Goal: Task Accomplishment & Management: Complete application form

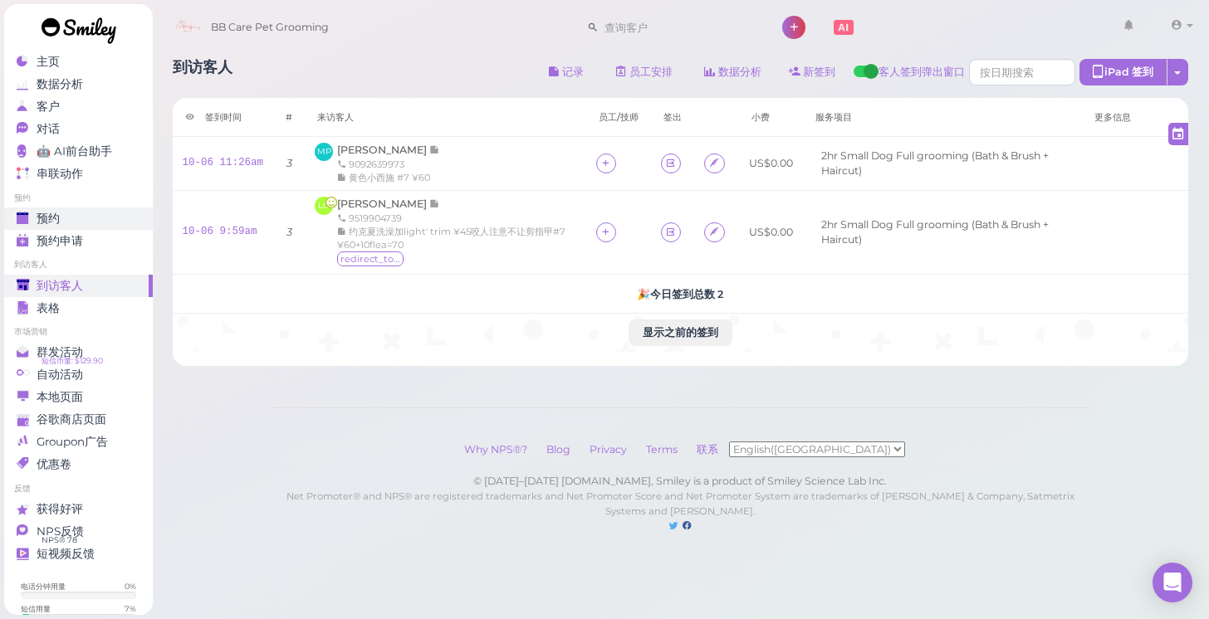
click at [48, 218] on span "预约" at bounding box center [48, 219] width 23 height 14
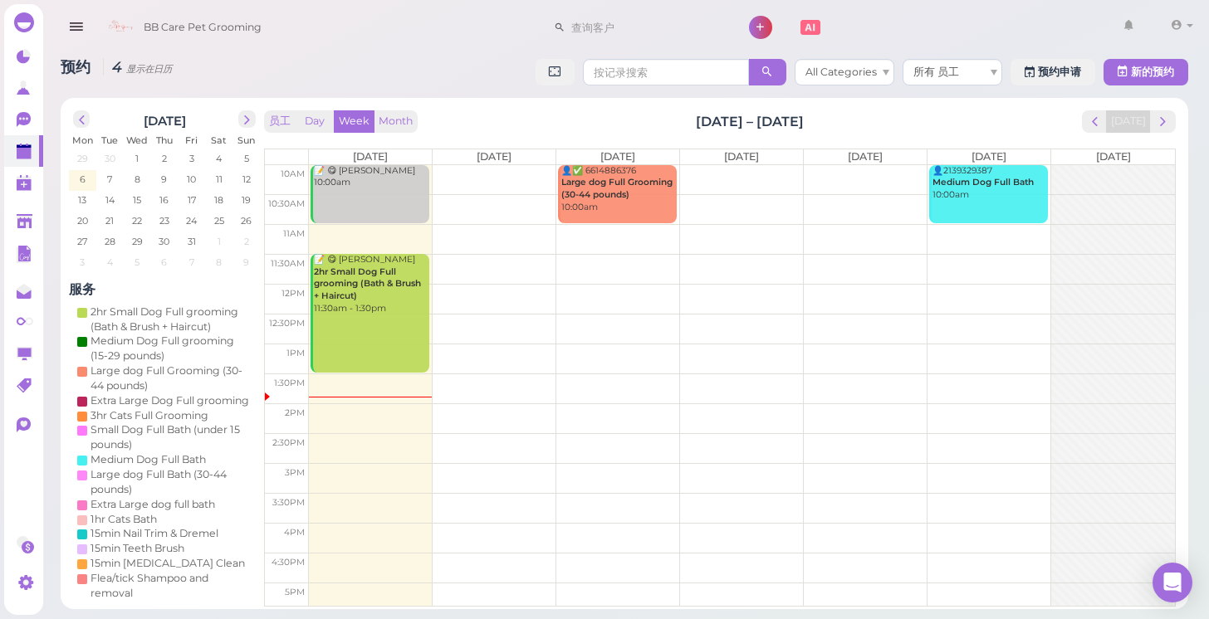
click at [775, 408] on td at bounding box center [742, 418] width 866 height 30
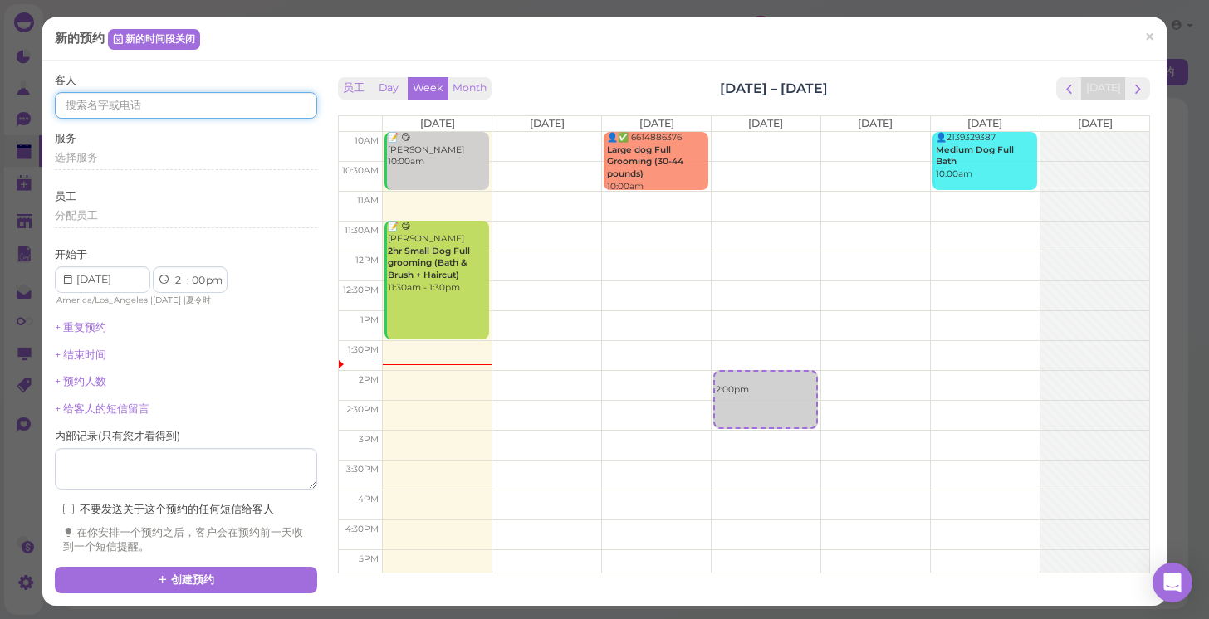
click at [255, 98] on input at bounding box center [186, 105] width 262 height 27
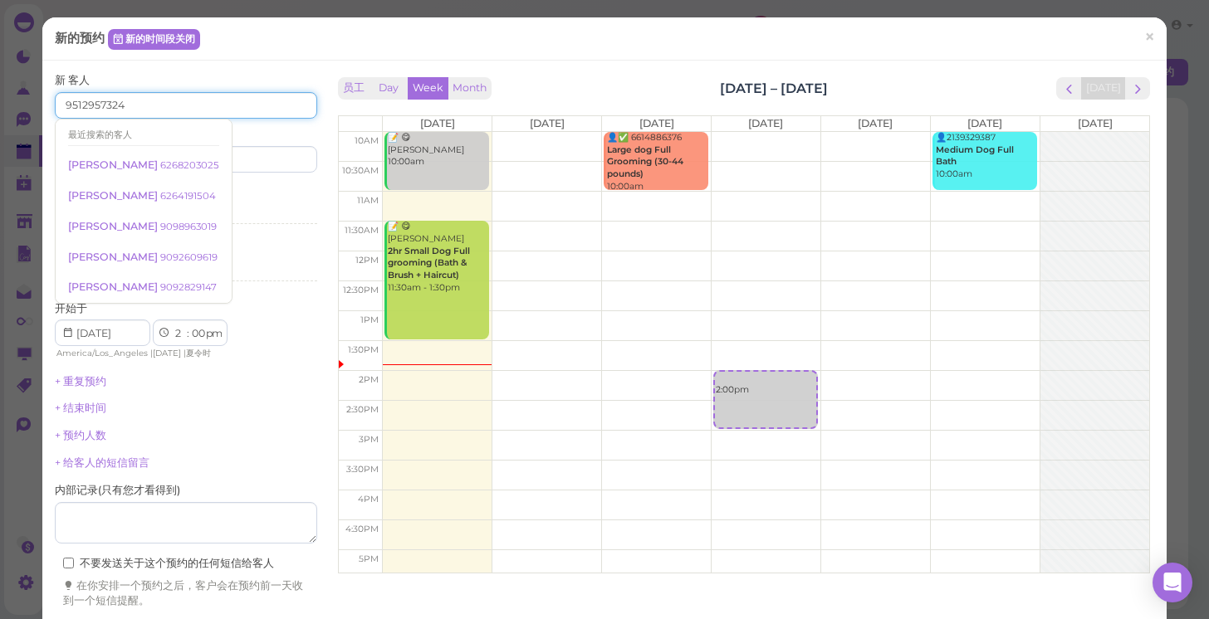
type input "9512957324"
click at [214, 81] on div "新 客人 9512957324 最近搜索的客人 Andrew Nevarez 6268203025 Ramsses Barbosa 6264191504 Ni…" at bounding box center [186, 123] width 262 height 100
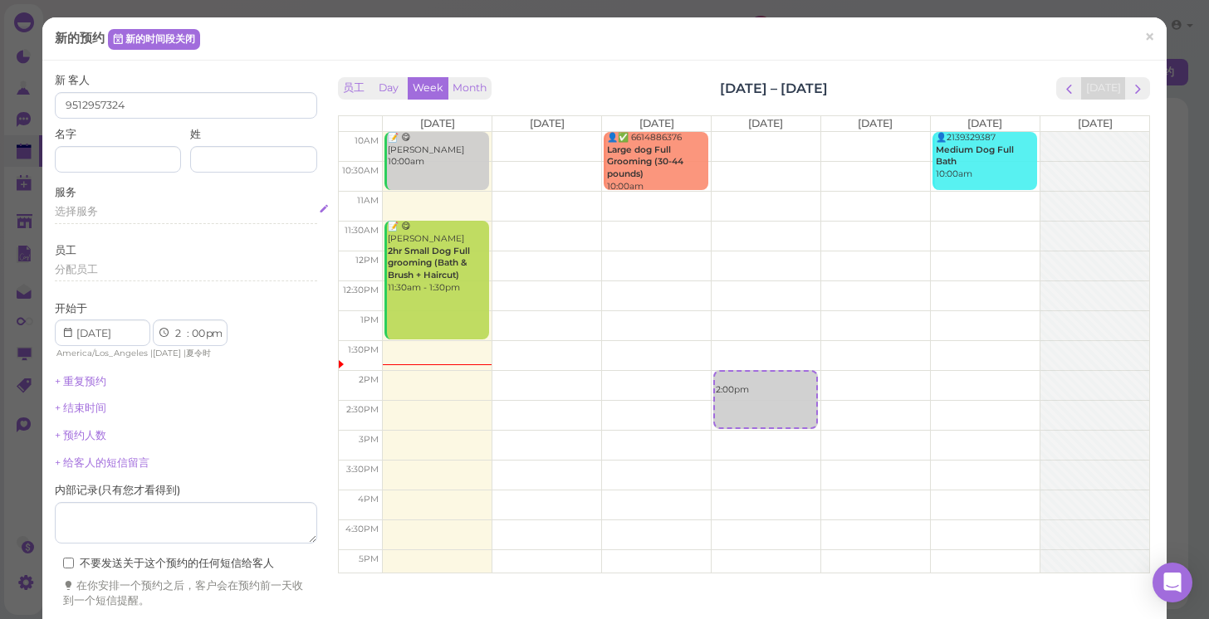
click at [200, 211] on div "选择服务" at bounding box center [186, 211] width 262 height 15
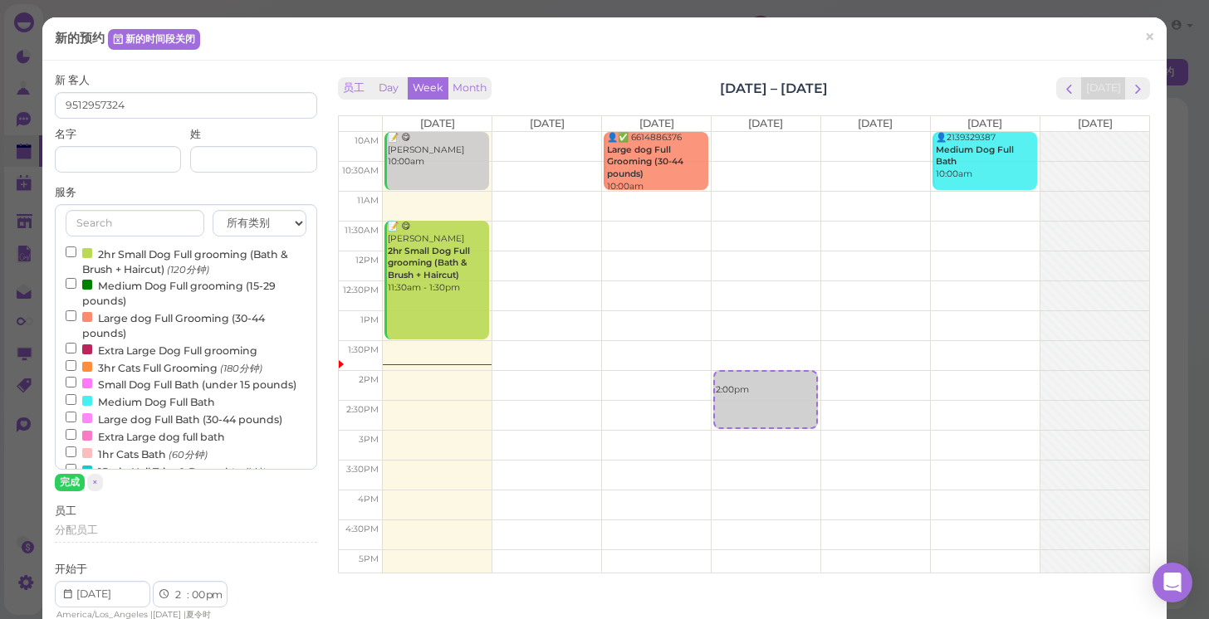
click at [202, 258] on label "2hr Small Dog Full grooming (Bath & Brush + Haircut) (120分钟)" at bounding box center [186, 261] width 241 height 32
click at [76, 257] on input "2hr Small Dog Full grooming (Bath & Brush + Haircut) (120分钟)" at bounding box center [71, 252] width 11 height 11
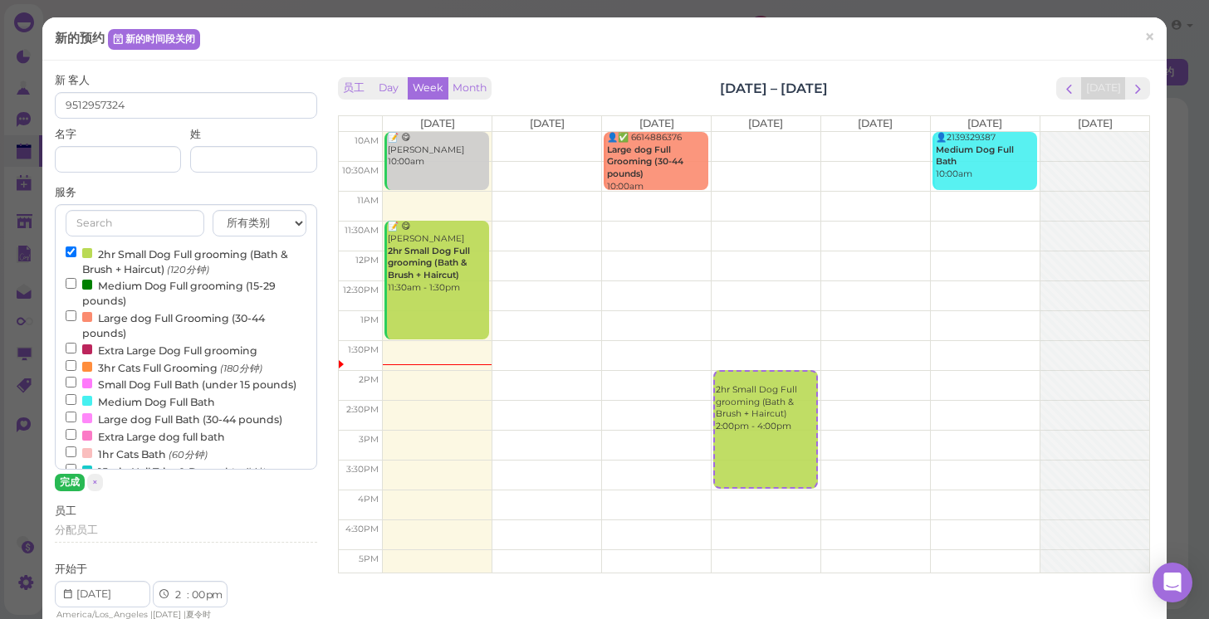
click at [72, 481] on button "完成" at bounding box center [70, 482] width 30 height 17
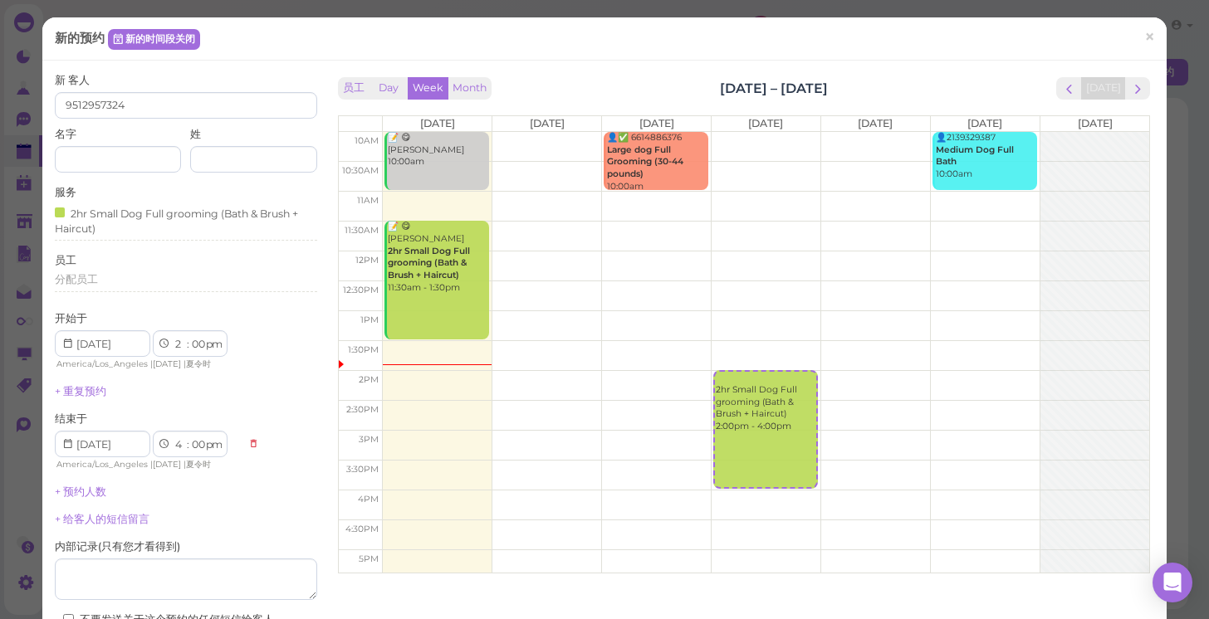
click at [207, 512] on div "+ 给客人的短信留言" at bounding box center [186, 519] width 262 height 15
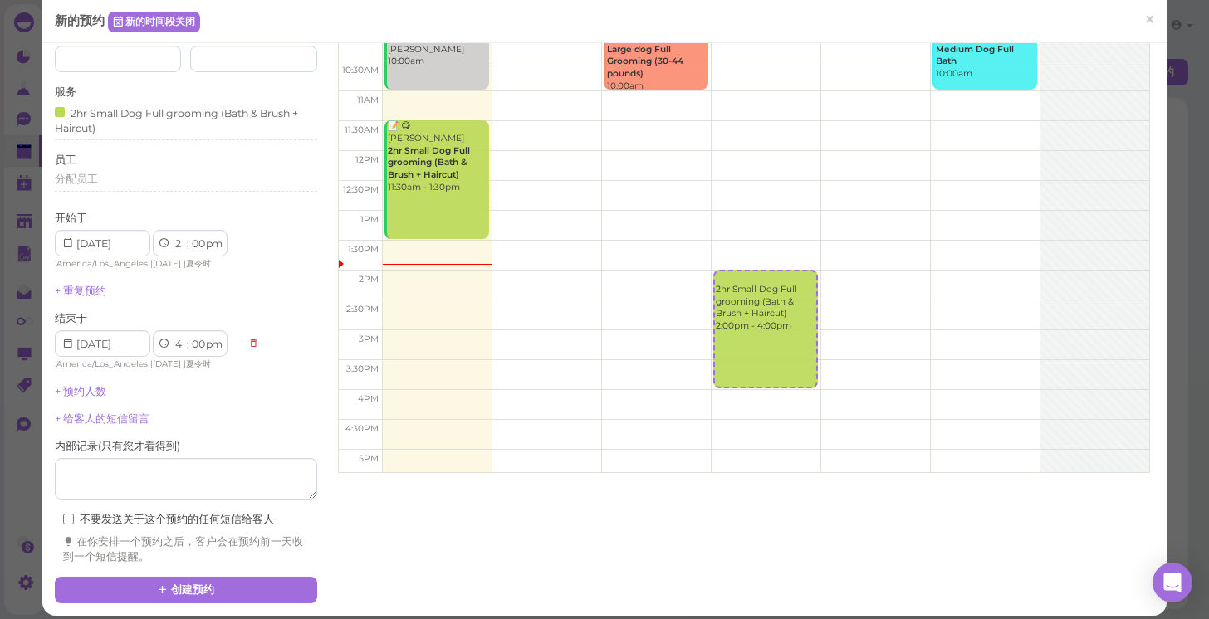
scroll to position [108, 0]
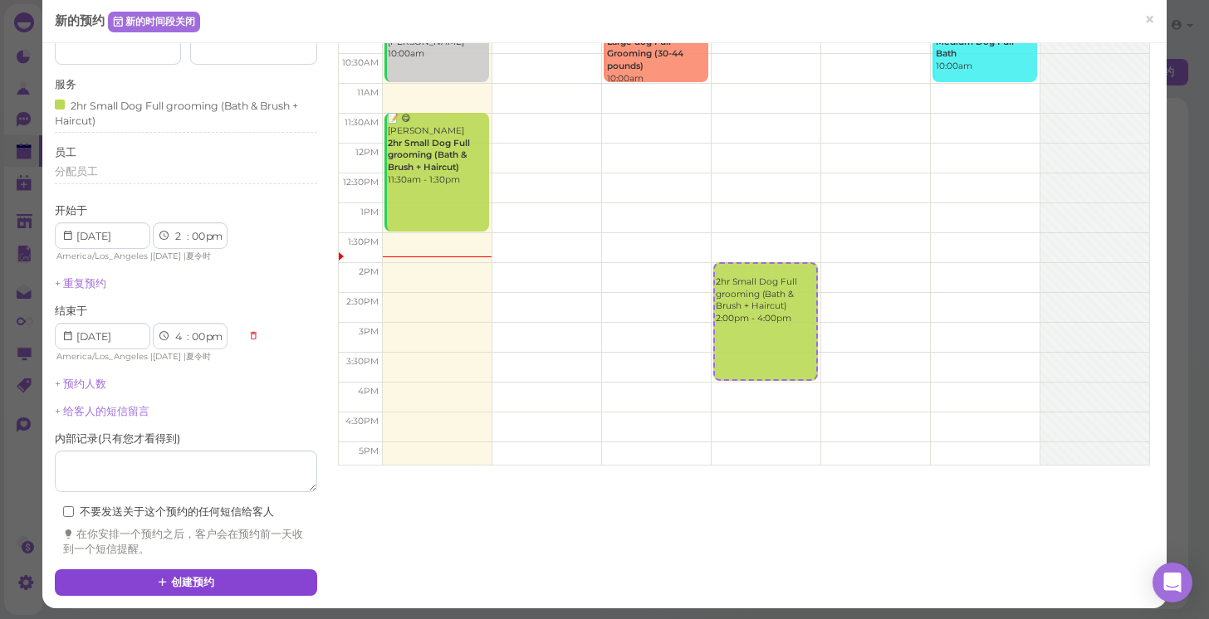
click at [195, 569] on button "创建预约" at bounding box center [186, 582] width 262 height 27
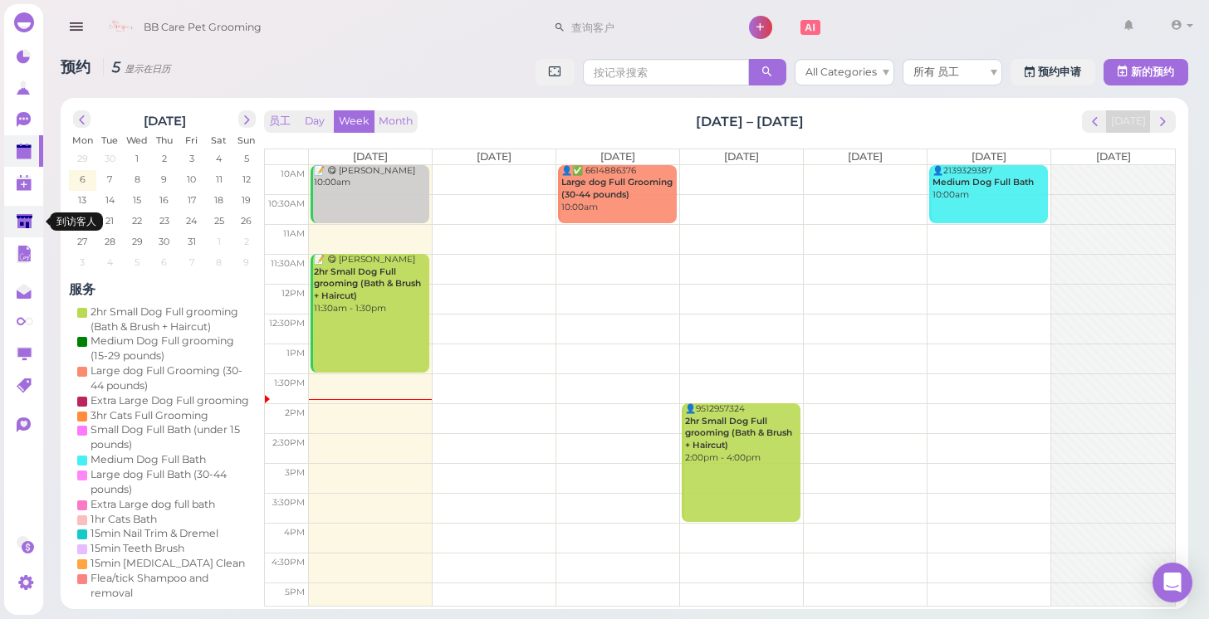
click at [33, 222] on icon at bounding box center [25, 222] width 17 height 17
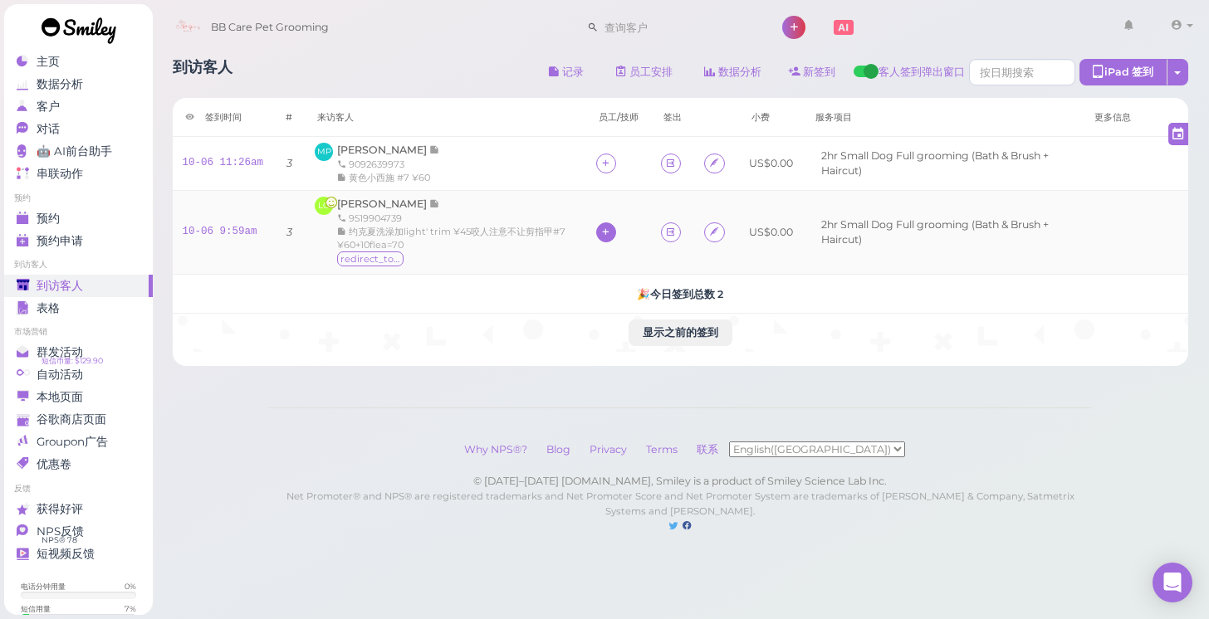
click at [607, 222] on div at bounding box center [606, 232] width 20 height 20
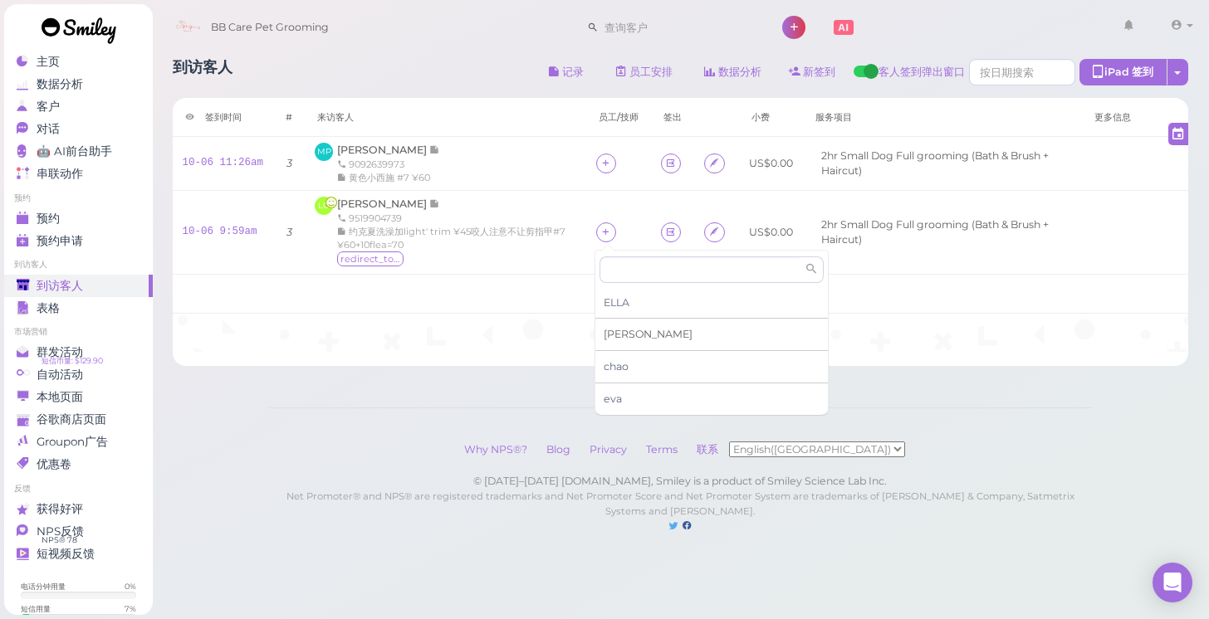
click at [628, 330] on div "[PERSON_NAME]" at bounding box center [711, 335] width 232 height 32
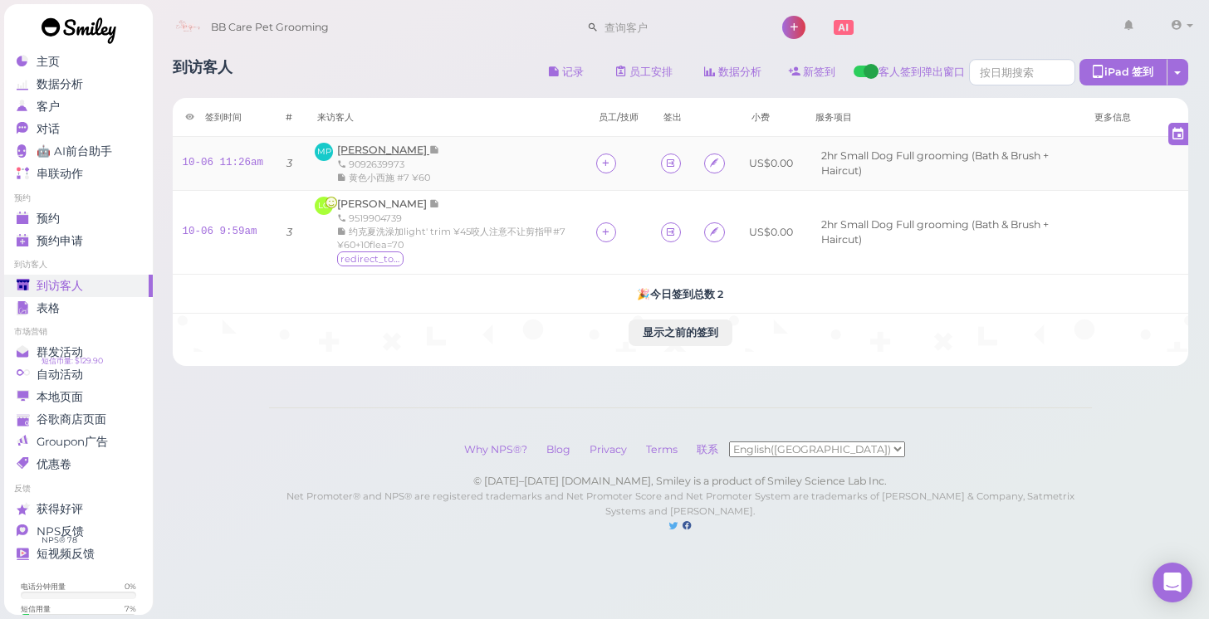
click at [403, 153] on span "[PERSON_NAME]" at bounding box center [383, 150] width 92 height 12
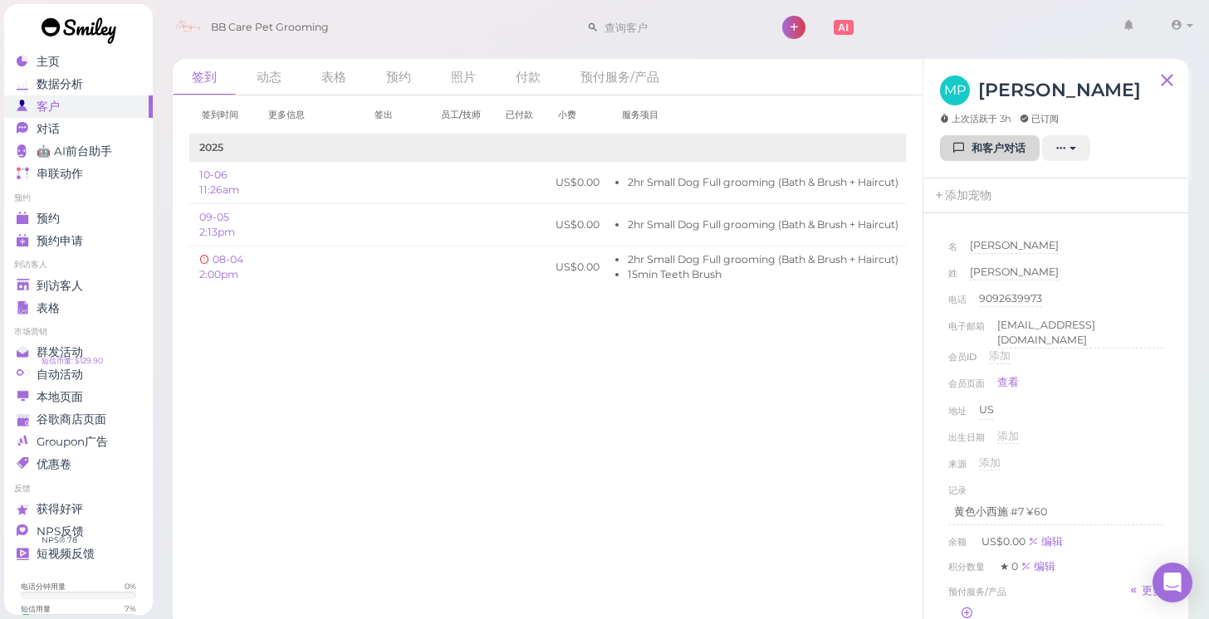
click at [1011, 152] on link "和客户对话" at bounding box center [990, 148] width 100 height 27
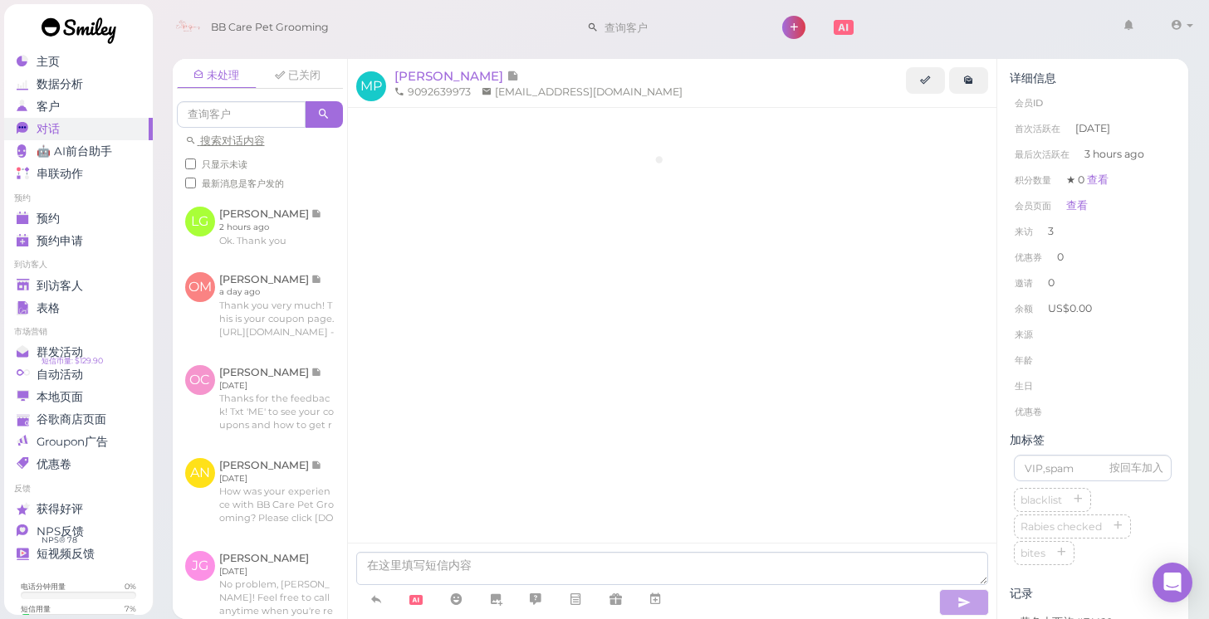
scroll to position [1025, 0]
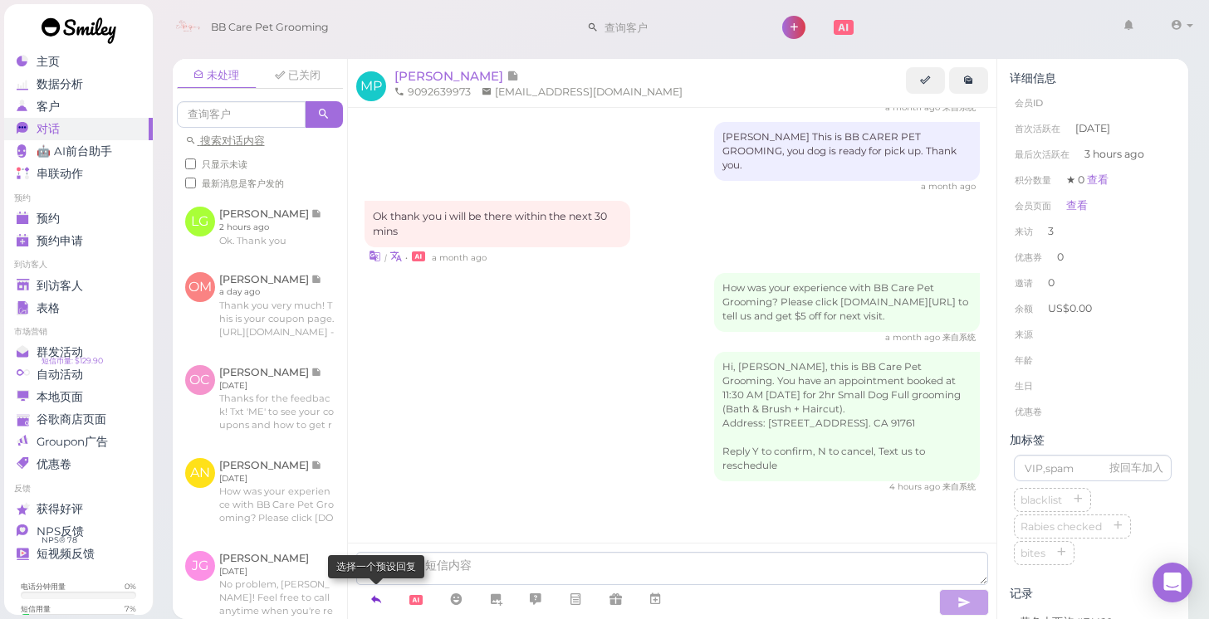
click at [381, 592] on icon at bounding box center [375, 599] width 13 height 17
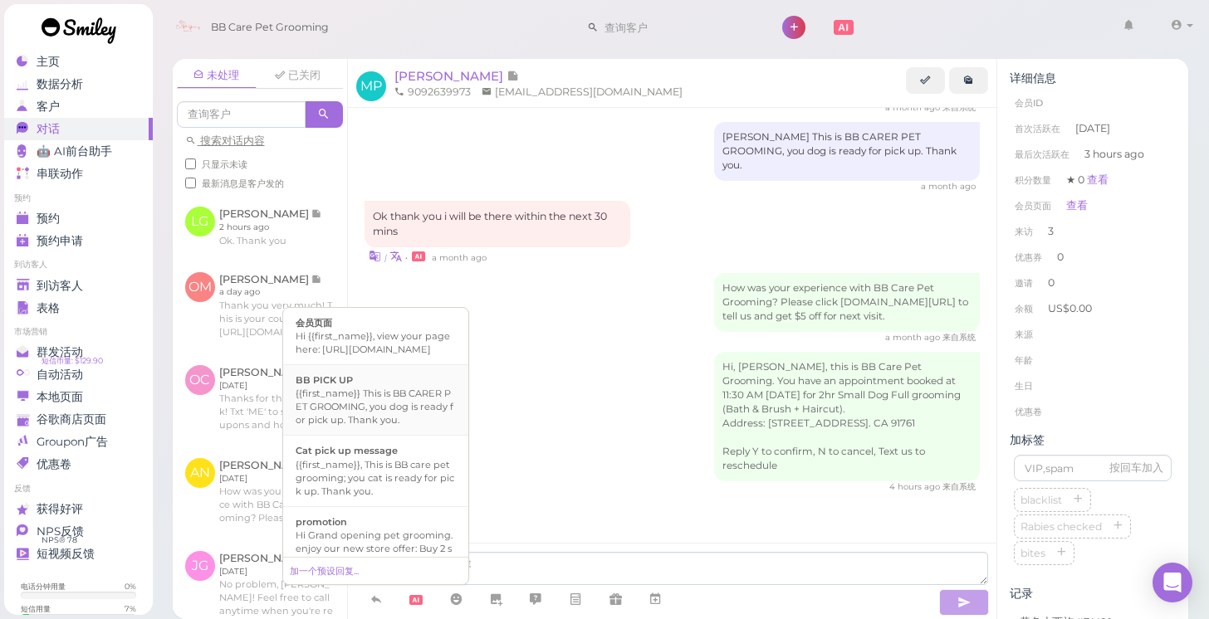
click at [393, 427] on div "{{first_name}} This is BB CARER PET GROOMING, you dog is ready for pick up. Tha…" at bounding box center [376, 407] width 160 height 40
type textarea "{{first_name}} This is BB CARER PET GROOMING, you dog is ready for pick up. Tha…"
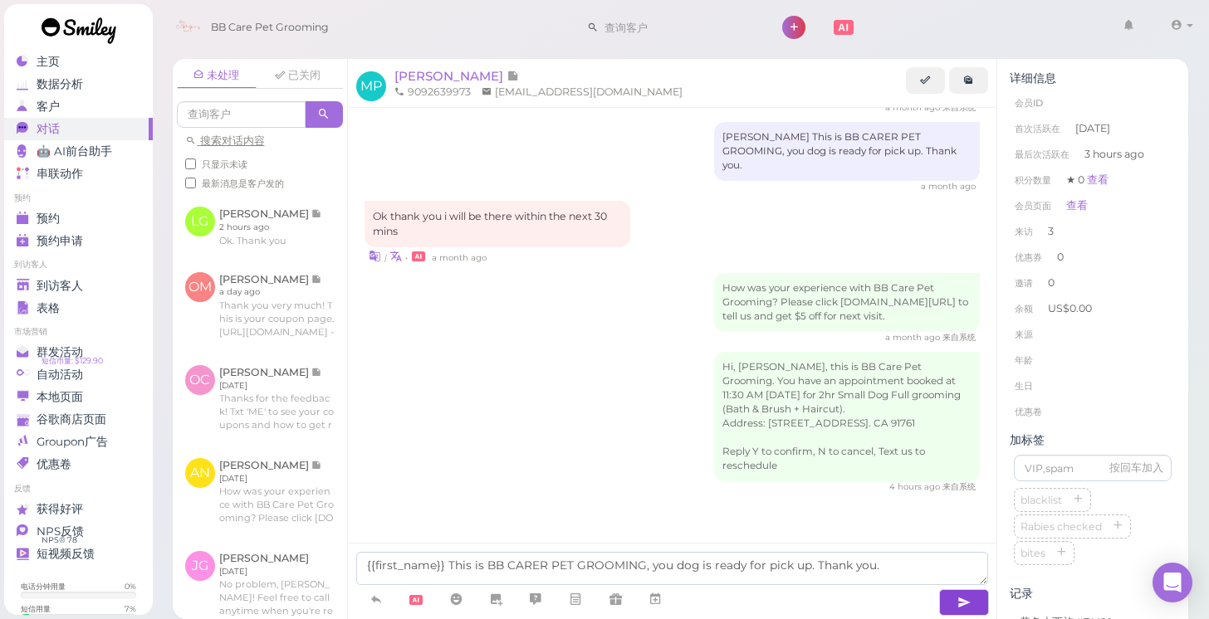
click at [958, 602] on icon "button" at bounding box center [963, 602] width 13 height 17
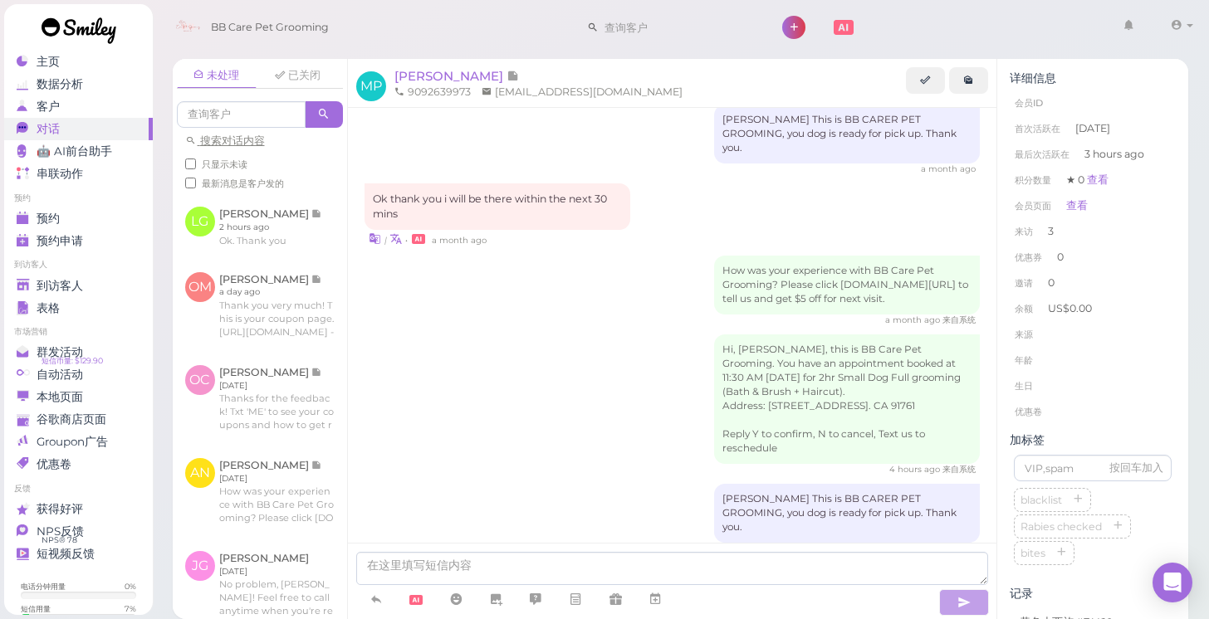
scroll to position [1077, 0]
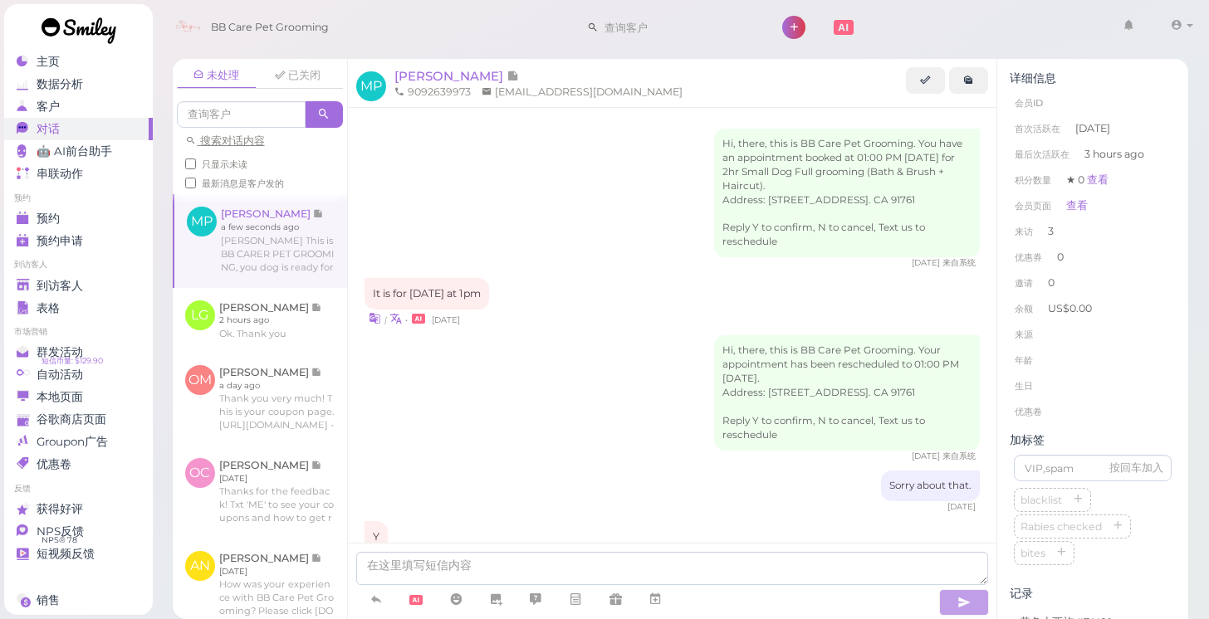
scroll to position [1088, 0]
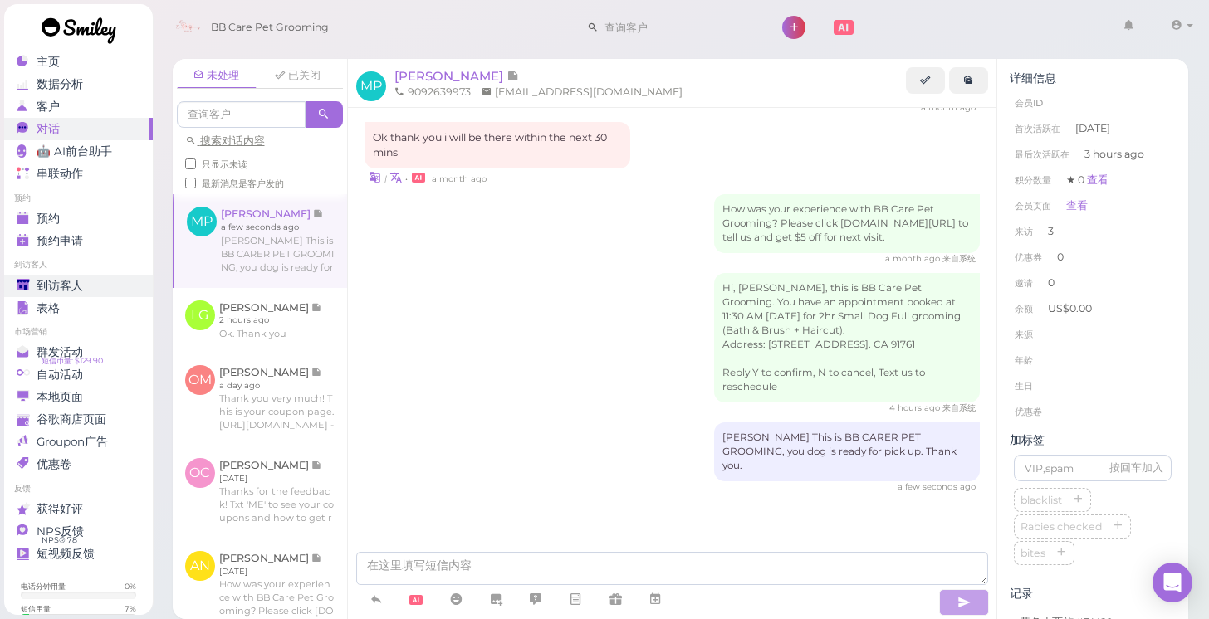
click at [82, 291] on span "到访客人" at bounding box center [60, 286] width 46 height 14
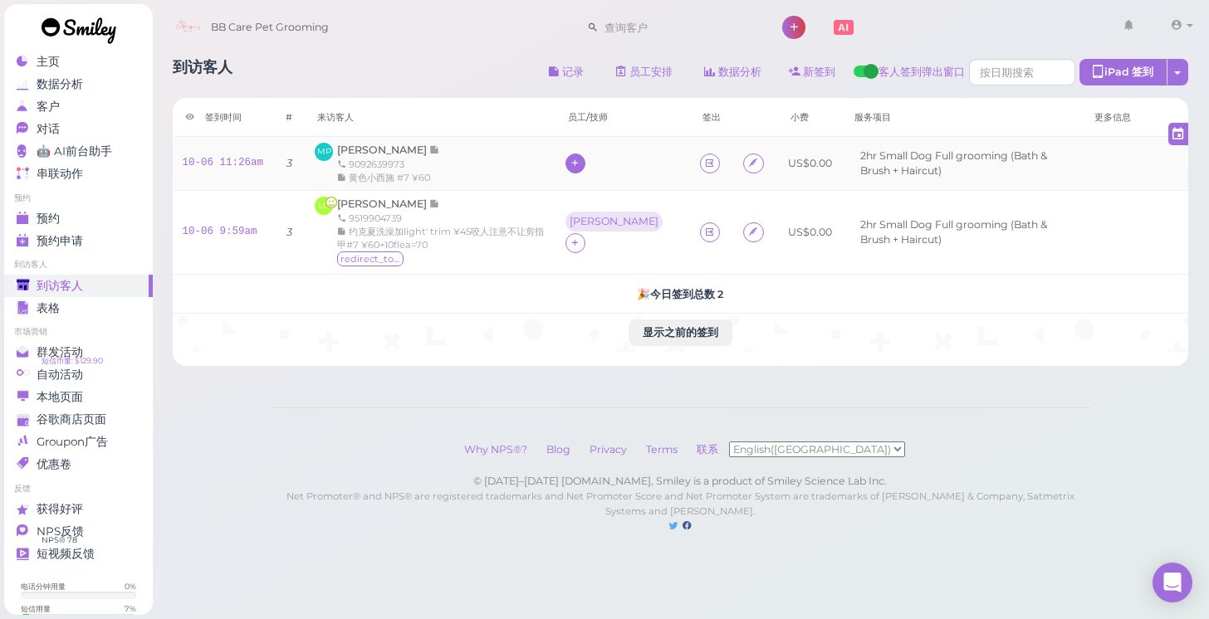
click at [580, 169] on icon at bounding box center [574, 163] width 11 height 12
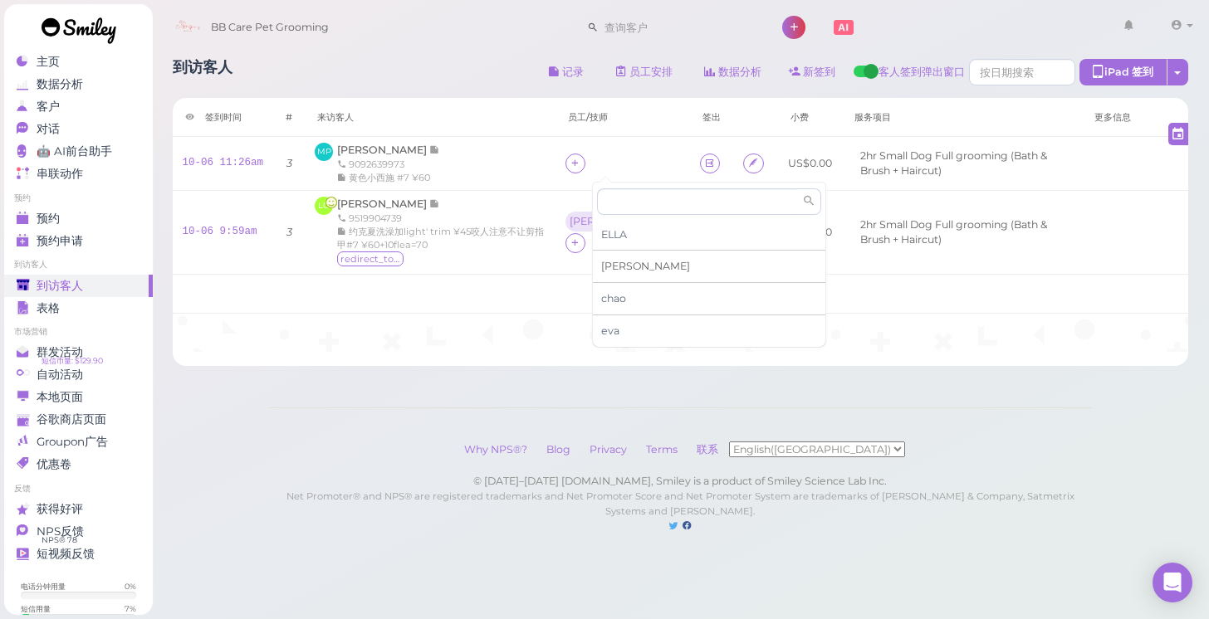
click at [611, 260] on span "[PERSON_NAME]" at bounding box center [645, 266] width 89 height 12
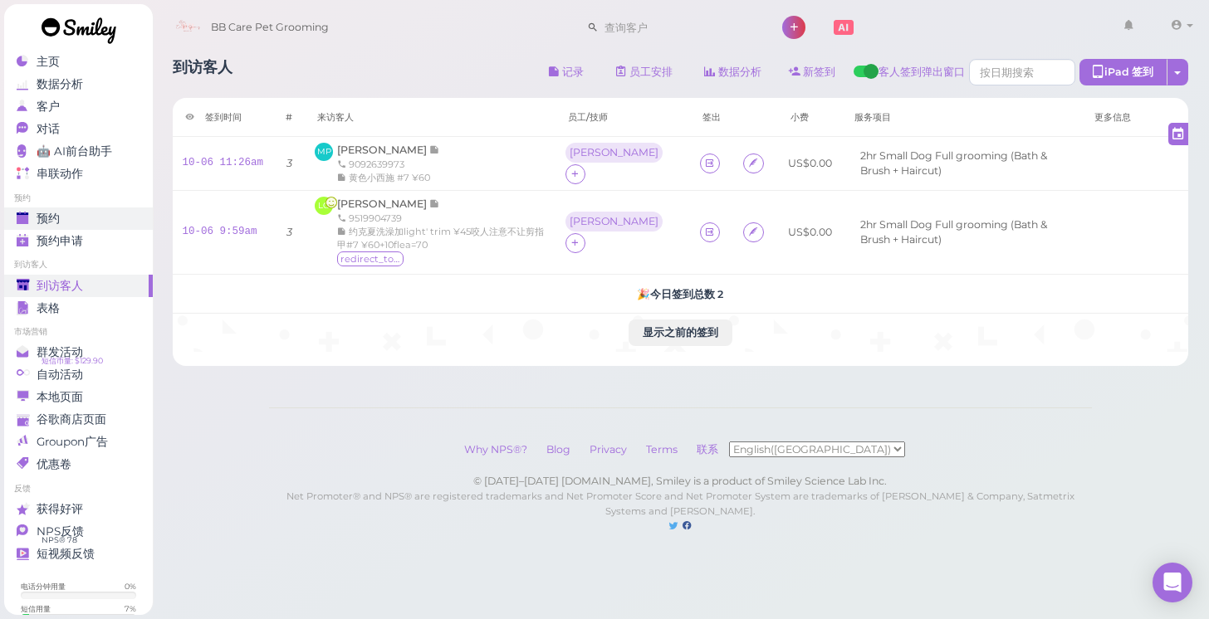
click at [106, 213] on div "预约" at bounding box center [77, 219] width 120 height 14
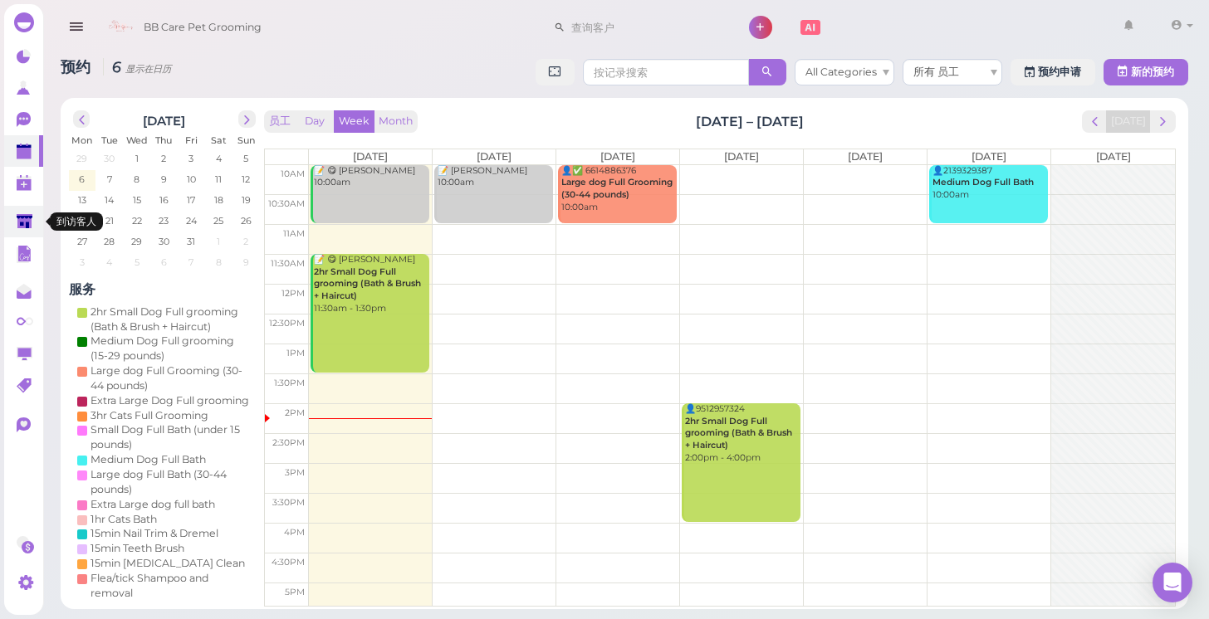
click at [13, 227] on link at bounding box center [23, 222] width 39 height 32
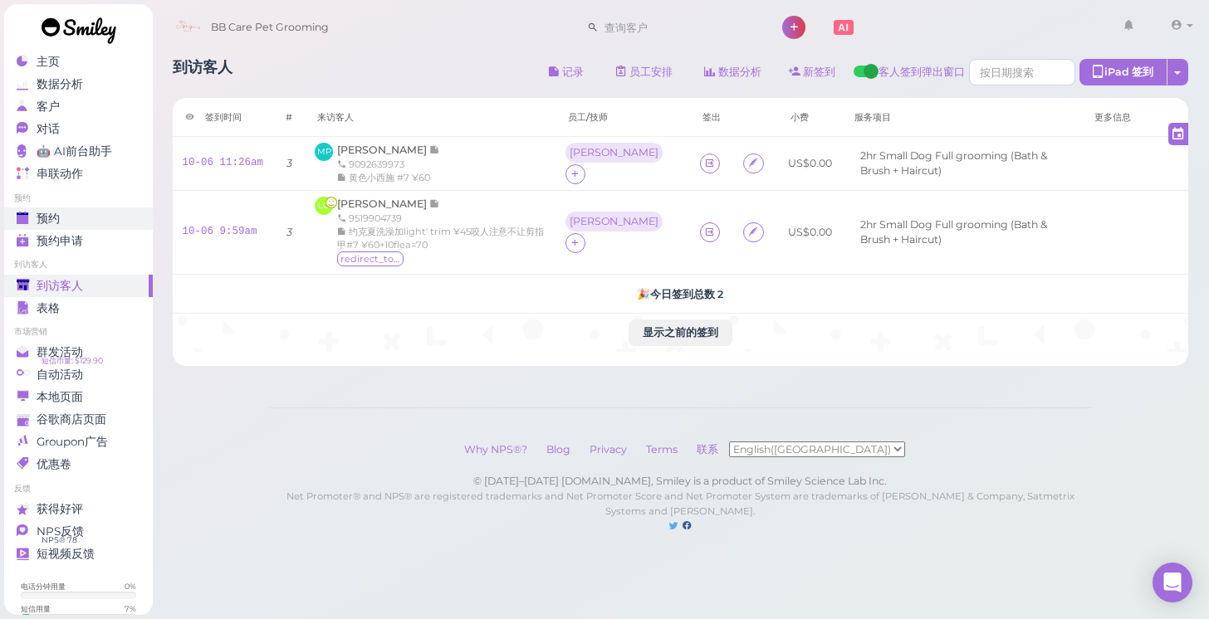
click at [81, 208] on link "预约" at bounding box center [78, 219] width 149 height 22
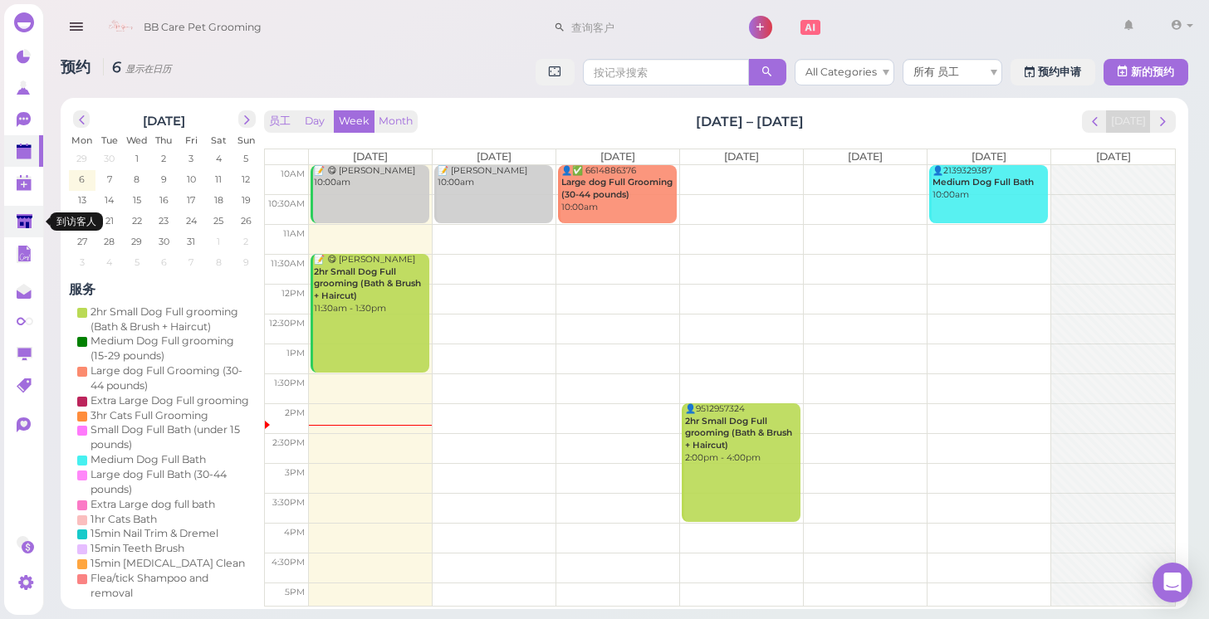
click at [29, 225] on polygon at bounding box center [25, 221] width 16 height 14
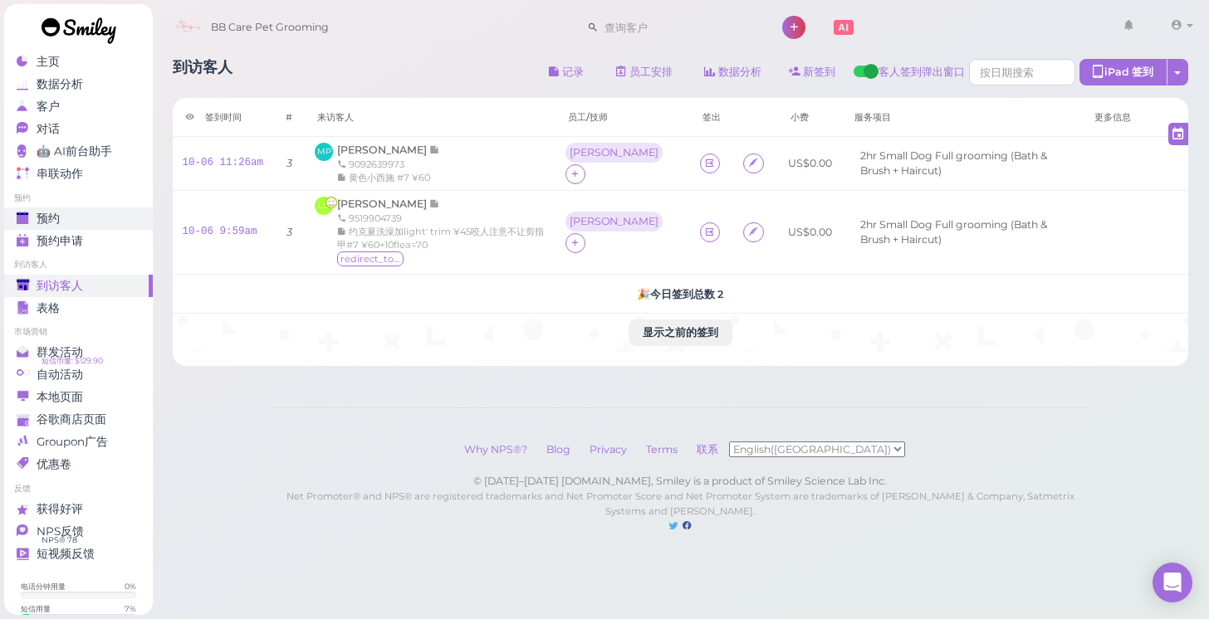
click at [43, 210] on link "预约" at bounding box center [78, 219] width 149 height 22
